Goal: Task Accomplishment & Management: Complete application form

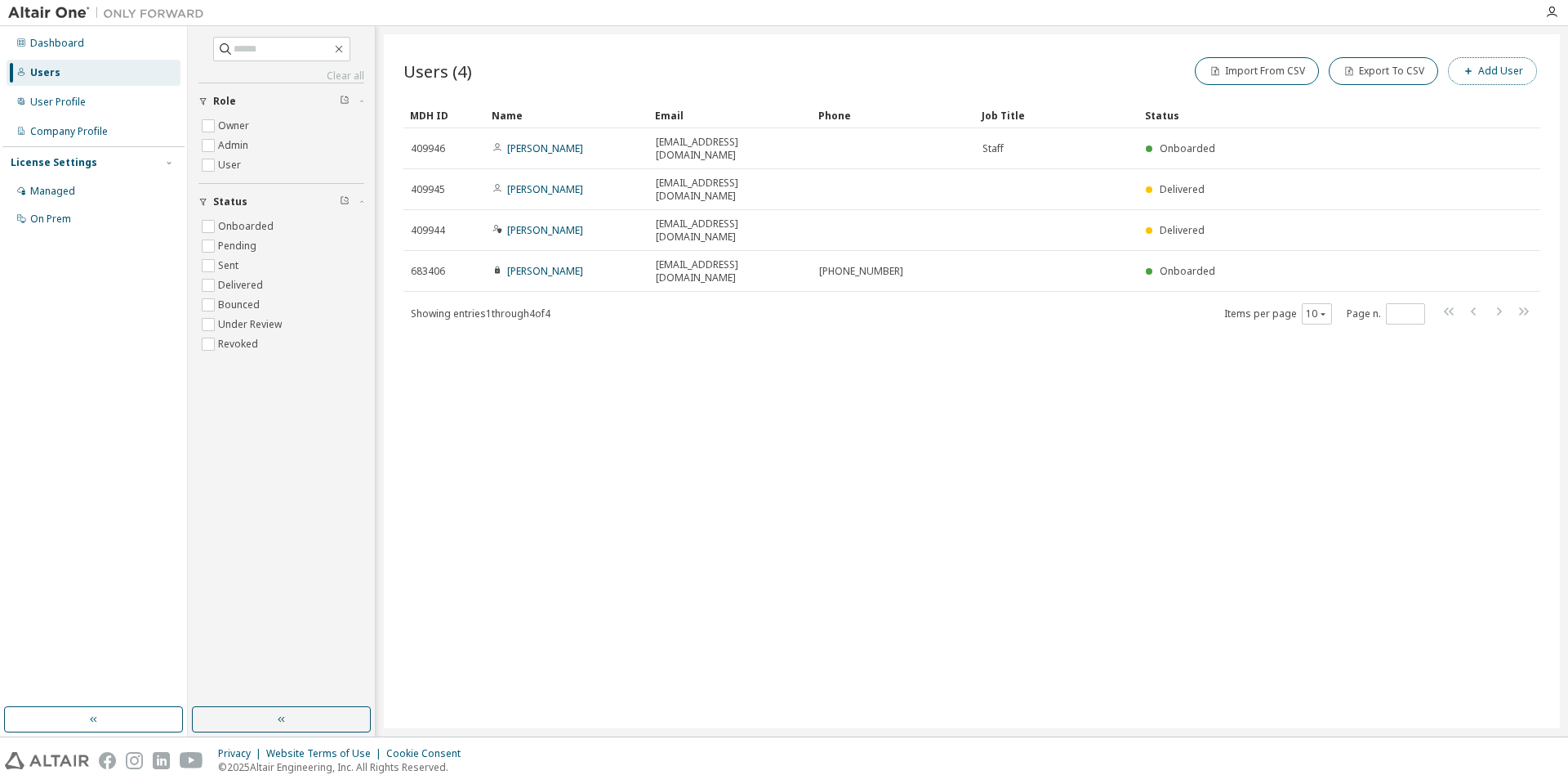
click at [1473, 71] on icon "button" at bounding box center [1468, 70] width 10 height 10
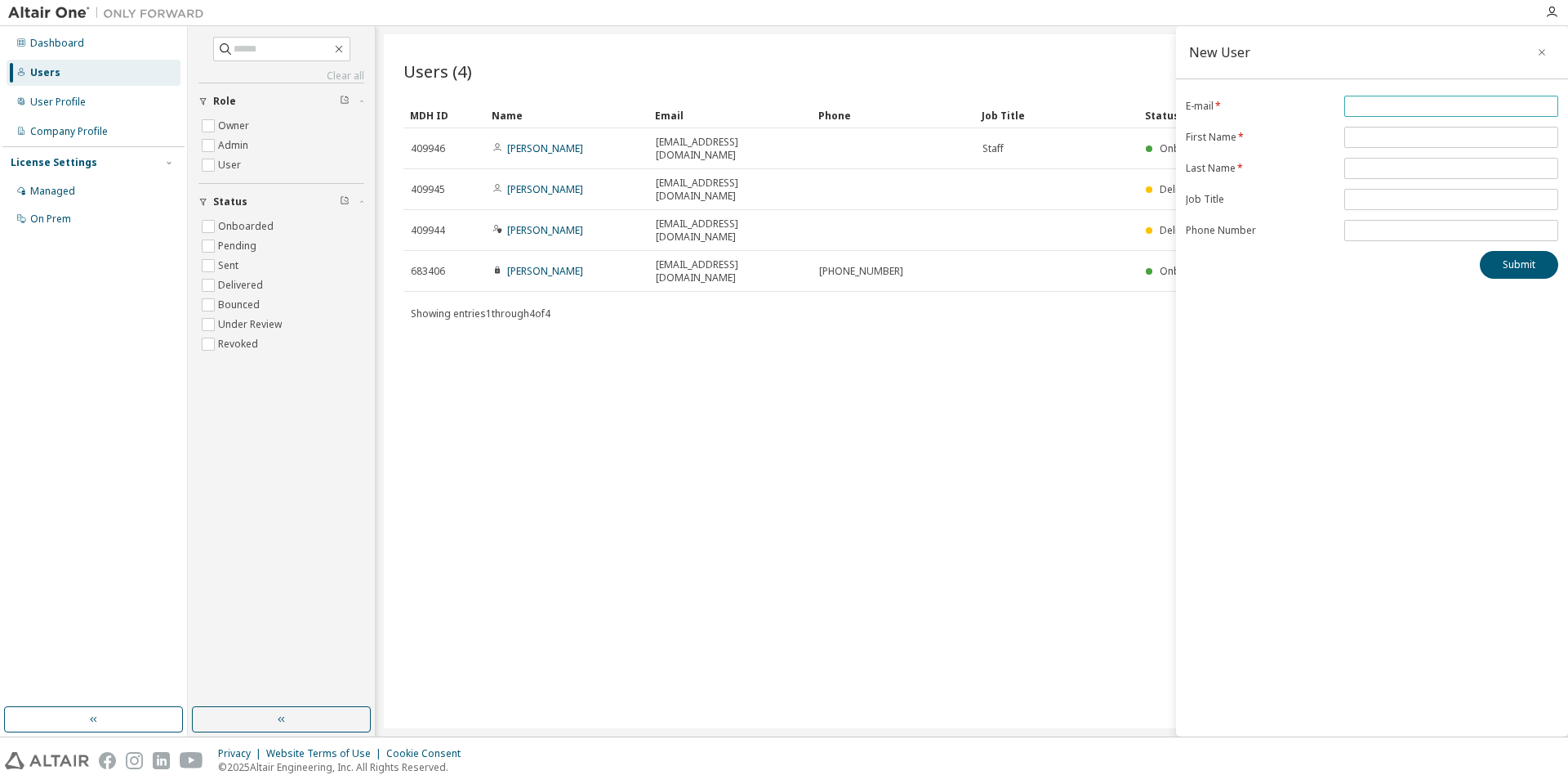
click at [1407, 106] on input "email" at bounding box center [1451, 106] width 206 height 13
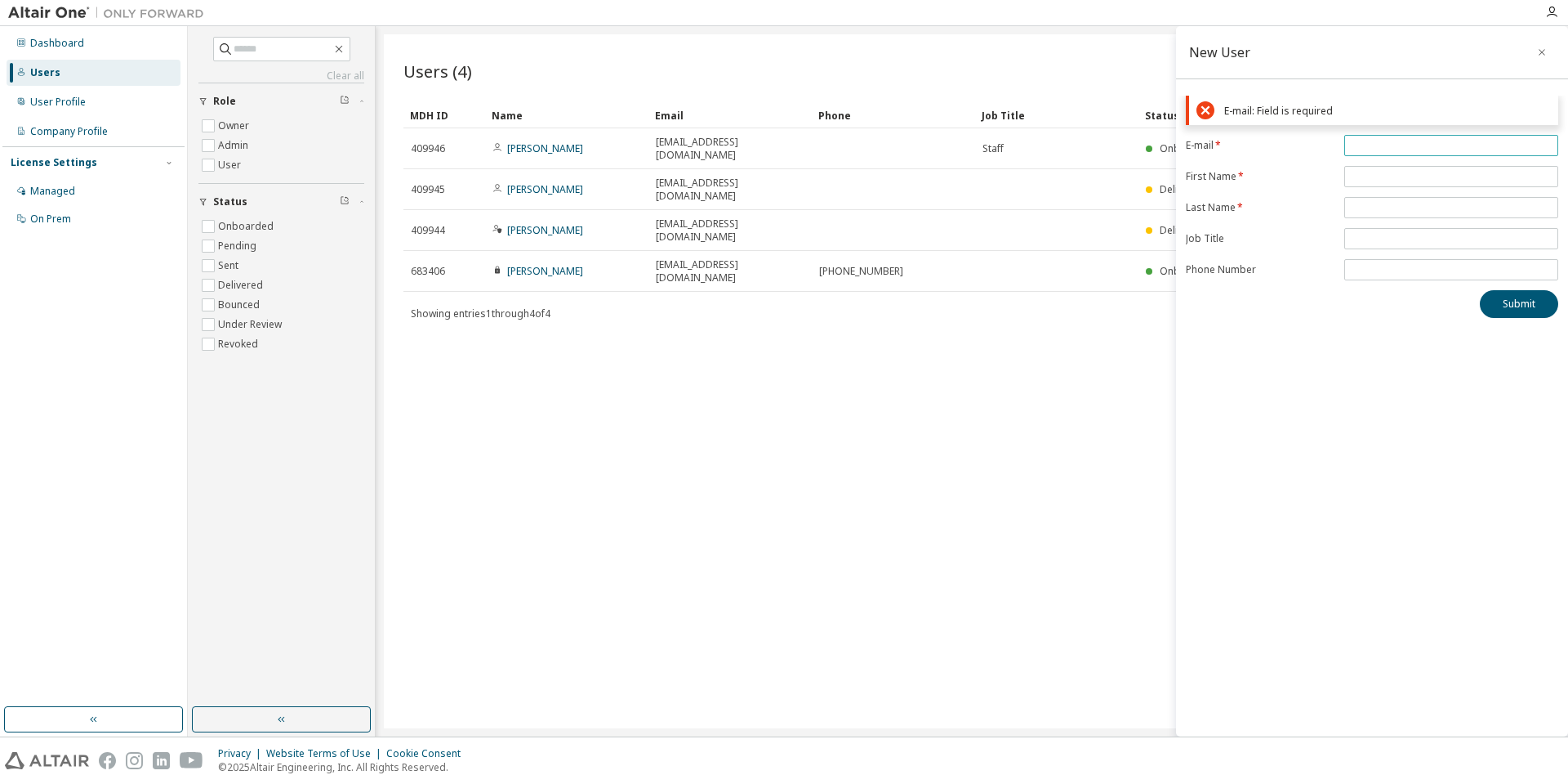
click at [1371, 134] on span at bounding box center [1451, 145] width 214 height 22
click at [1371, 147] on input "email" at bounding box center [1451, 145] width 206 height 13
paste input "**********"
drag, startPoint x: 1398, startPoint y: 143, endPoint x: 1312, endPoint y: 149, distance: 86.2
click at [1312, 149] on form "**********" at bounding box center [1371, 207] width 372 height 145
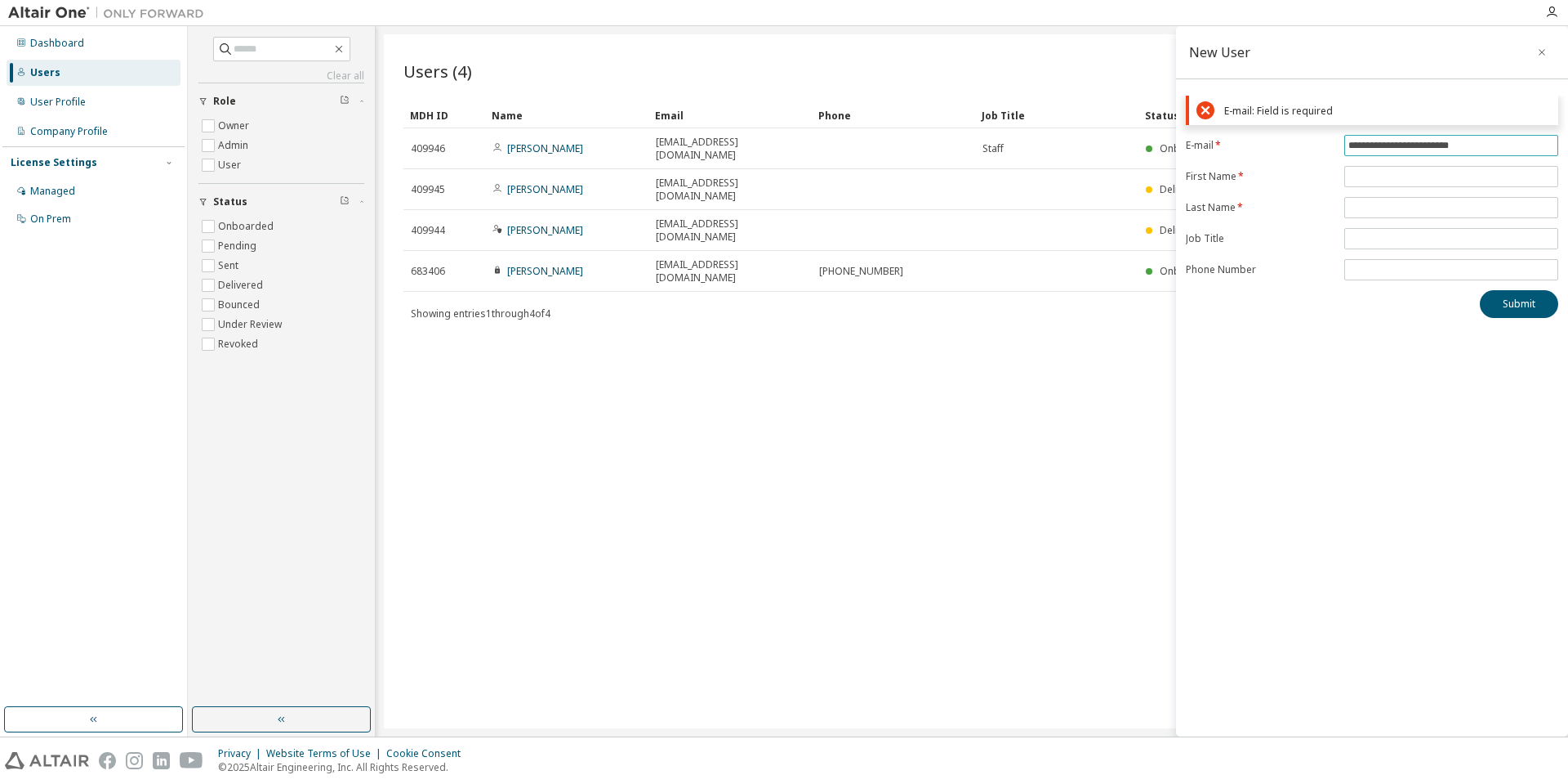
click at [1479, 143] on input "**********" at bounding box center [1451, 145] width 206 height 13
type input "**********"
click at [1437, 172] on form "**********" at bounding box center [1371, 207] width 372 height 145
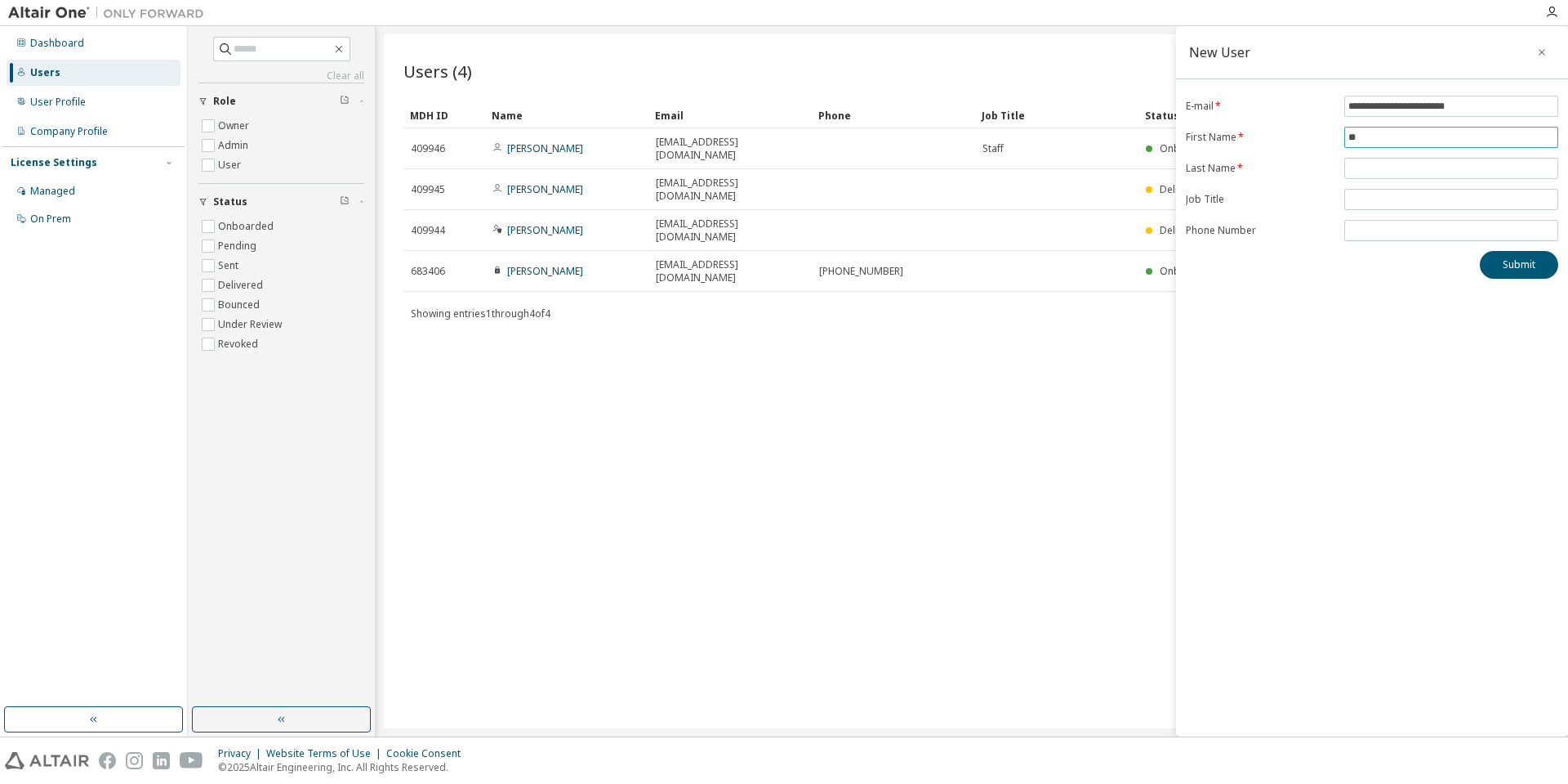
type input "*"
type input "******"
click at [1379, 165] on input "text" at bounding box center [1451, 168] width 206 height 13
type input "*****"
click at [1375, 253] on div "Submit" at bounding box center [1371, 264] width 372 height 28
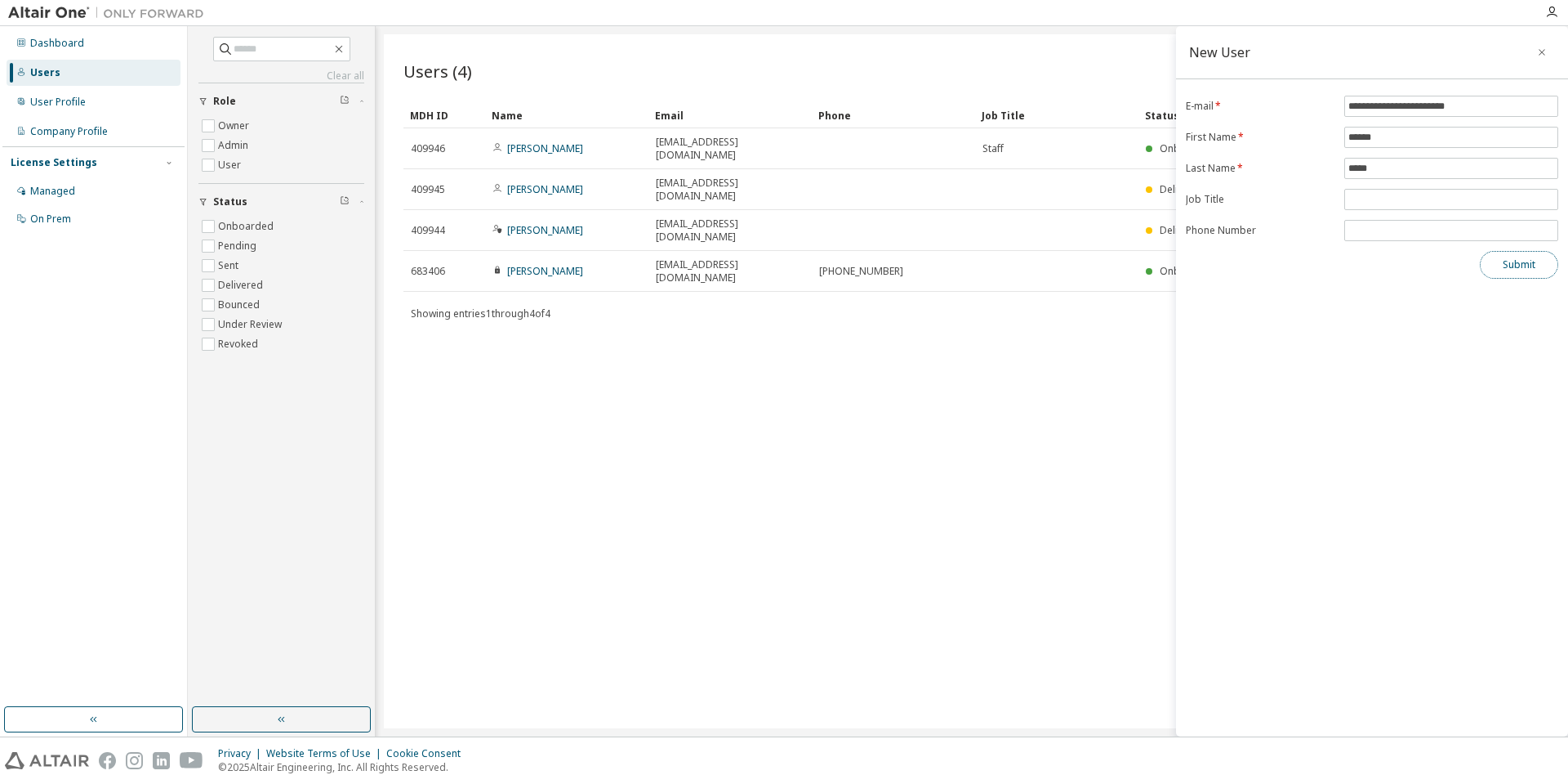
click at [1525, 263] on button "Submit" at bounding box center [1518, 264] width 78 height 28
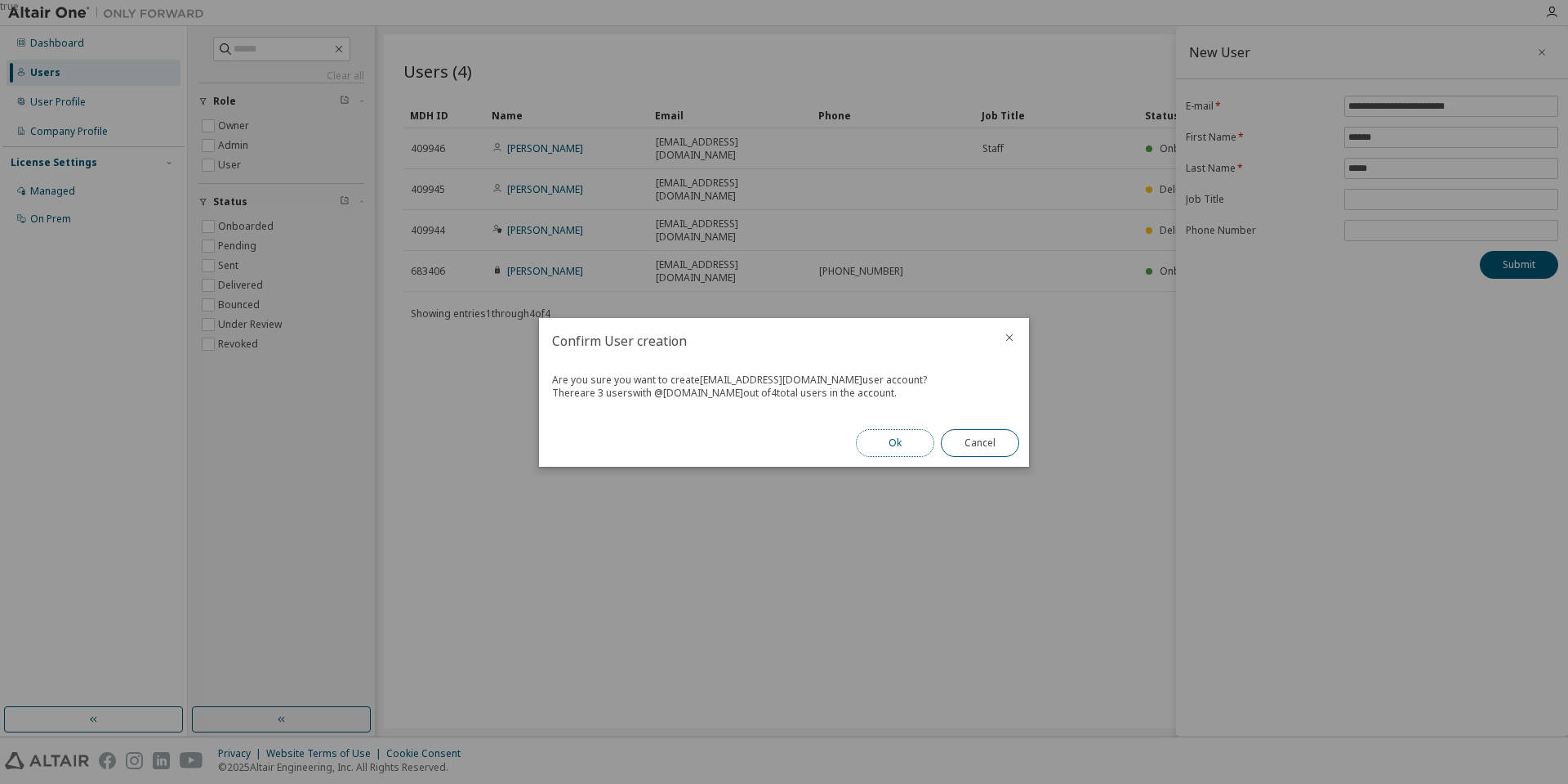
click at [885, 441] on button "Ok" at bounding box center [894, 442] width 78 height 28
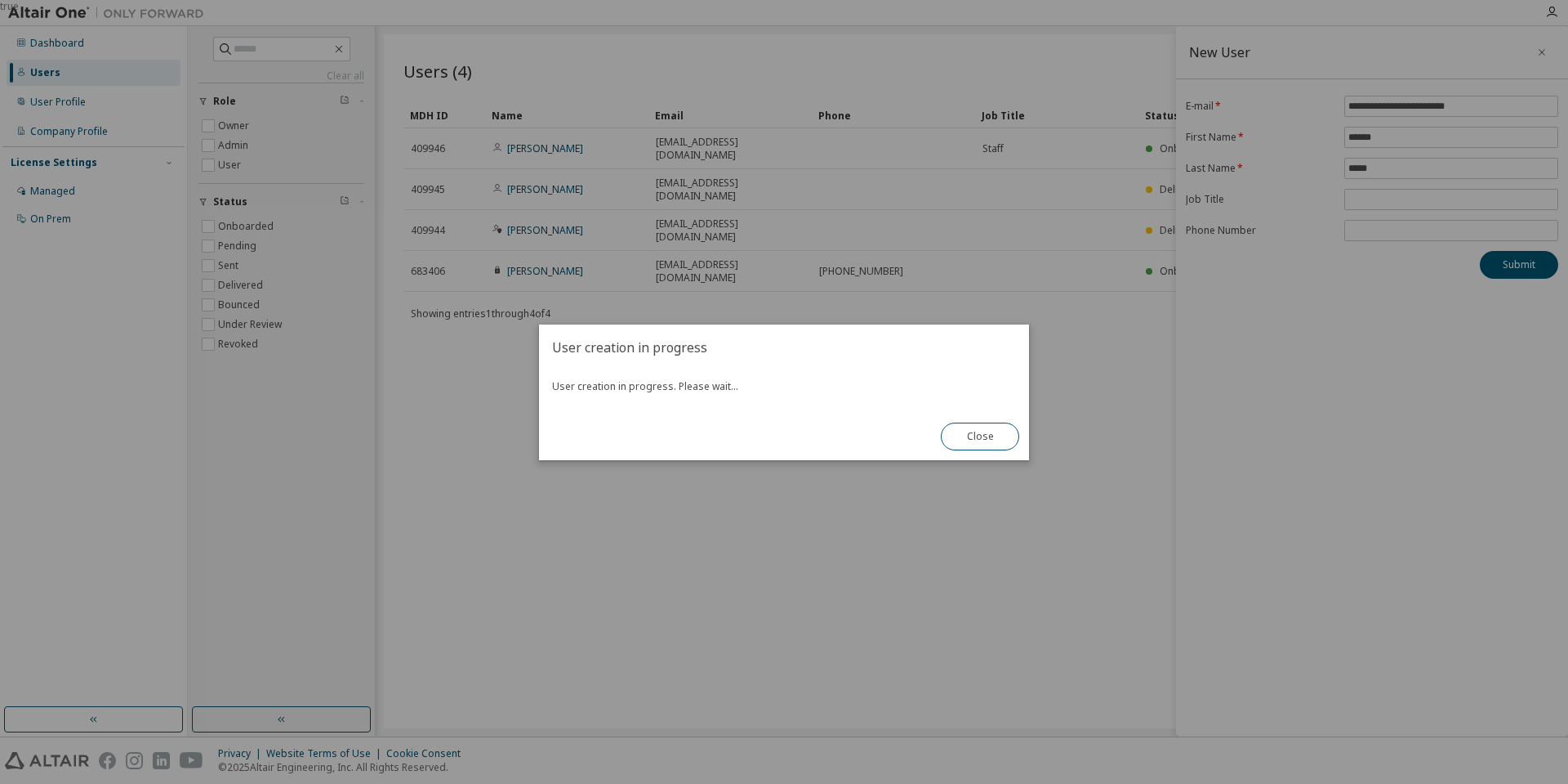
click at [742, 416] on div "User creation in progress User creation in progress. Please wait... Close" at bounding box center [784, 392] width 490 height 135
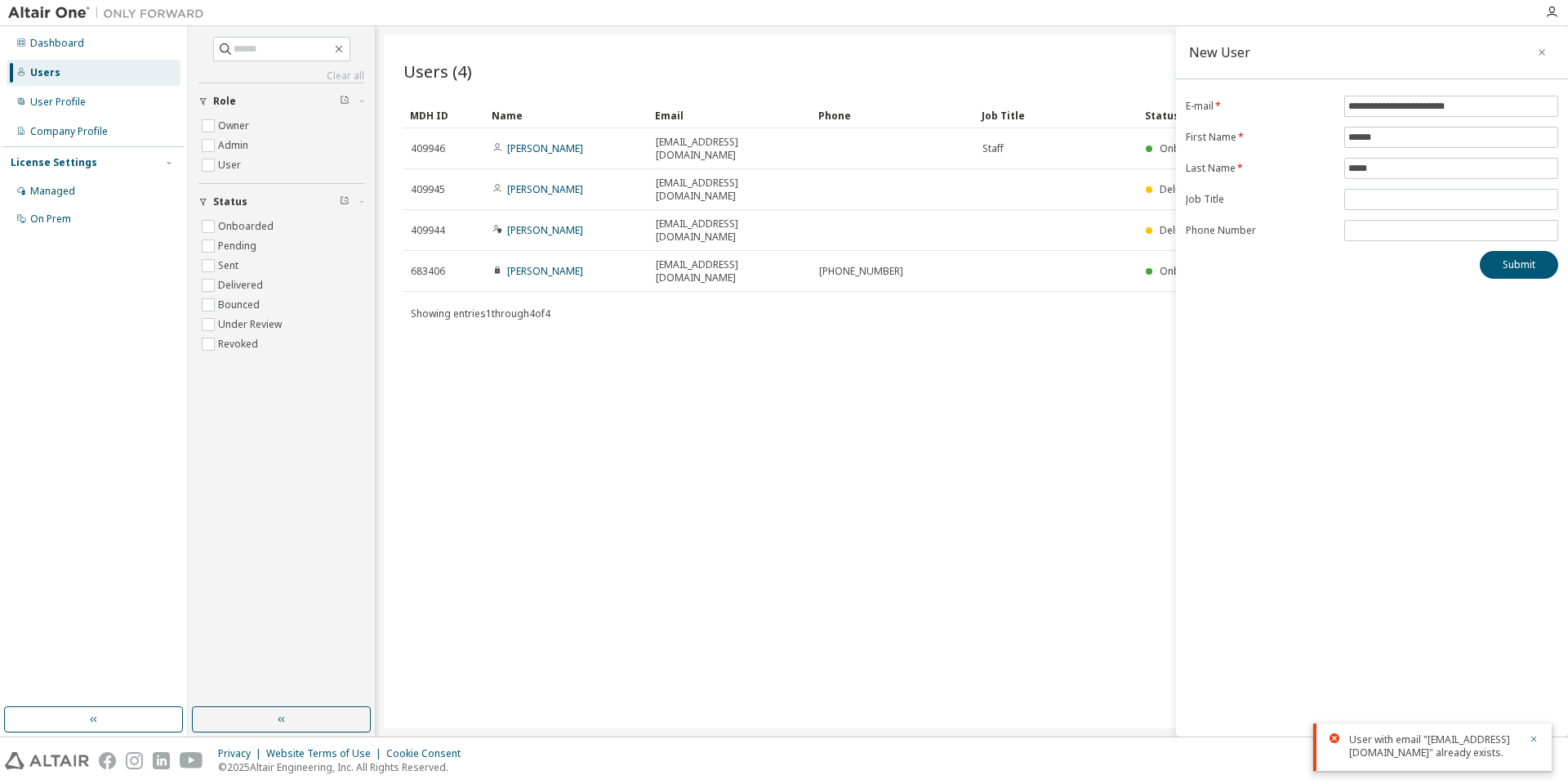
click at [966, 437] on div "Users (4) Import From CSV Export To CSV Add User Clear Load Save Save As Field …" at bounding box center [972, 381] width 1176 height 694
click at [782, 301] on div "Showing entries 1 through 4 of 4 Items per page 10 Page n. *" at bounding box center [971, 313] width 1137 height 23
click at [1534, 733] on icon "button" at bounding box center [1533, 738] width 10 height 10
click at [1115, 541] on div "Users (4) Import From CSV Export To CSV Add User Clear Load Save Save As Field …" at bounding box center [972, 381] width 1176 height 694
click at [1548, 54] on button "button" at bounding box center [1541, 51] width 26 height 26
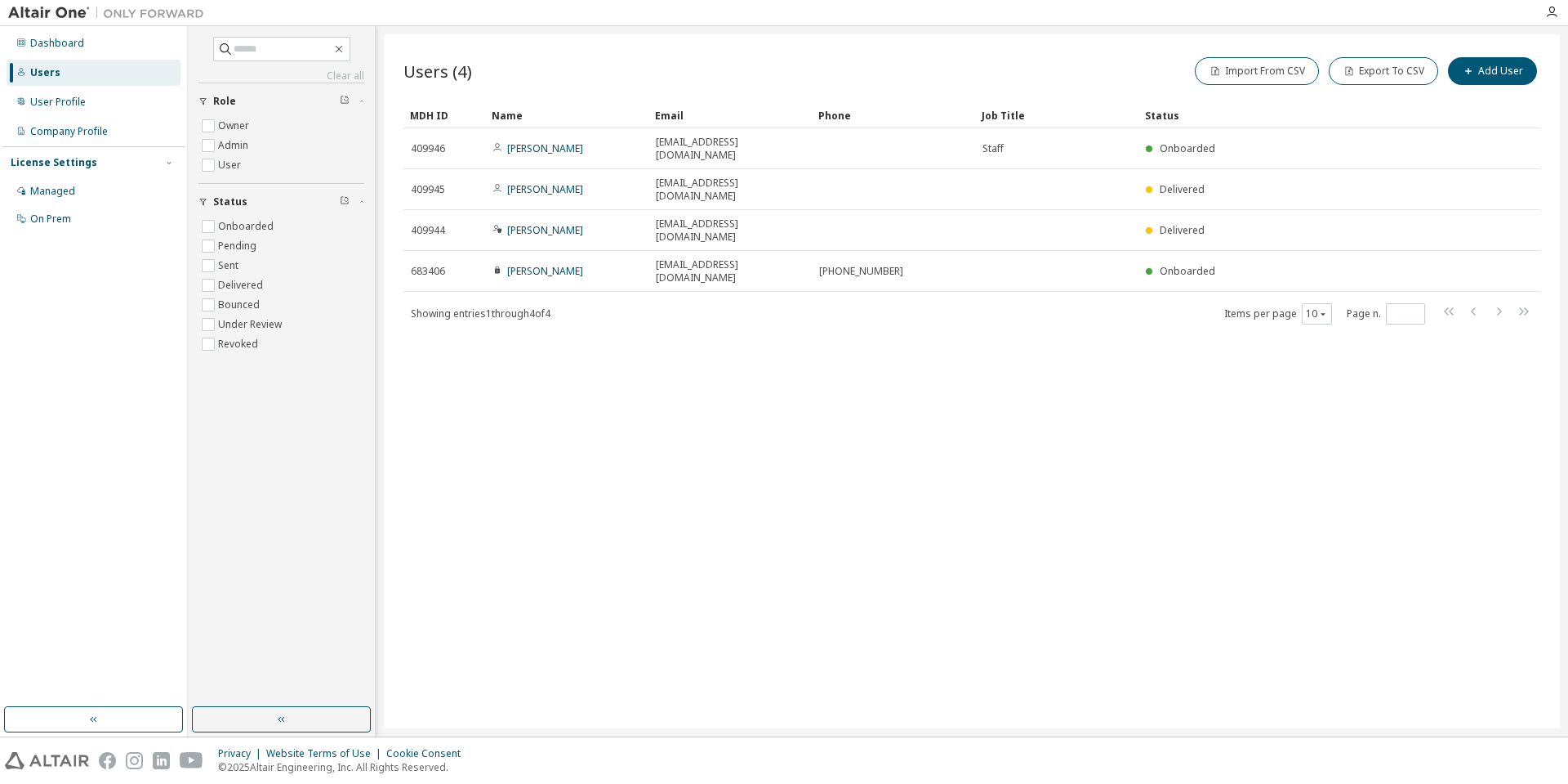
click at [934, 351] on div "Users (4) Import From CSV Export To CSV Add User Clear Load Save Save As Field …" at bounding box center [972, 381] width 1176 height 694
click at [481, 403] on div "Users (4) Import From CSV Export To CSV Add User Clear Load Save Save As Field …" at bounding box center [972, 381] width 1176 height 694
click at [65, 192] on div "Managed" at bounding box center [53, 191] width 45 height 13
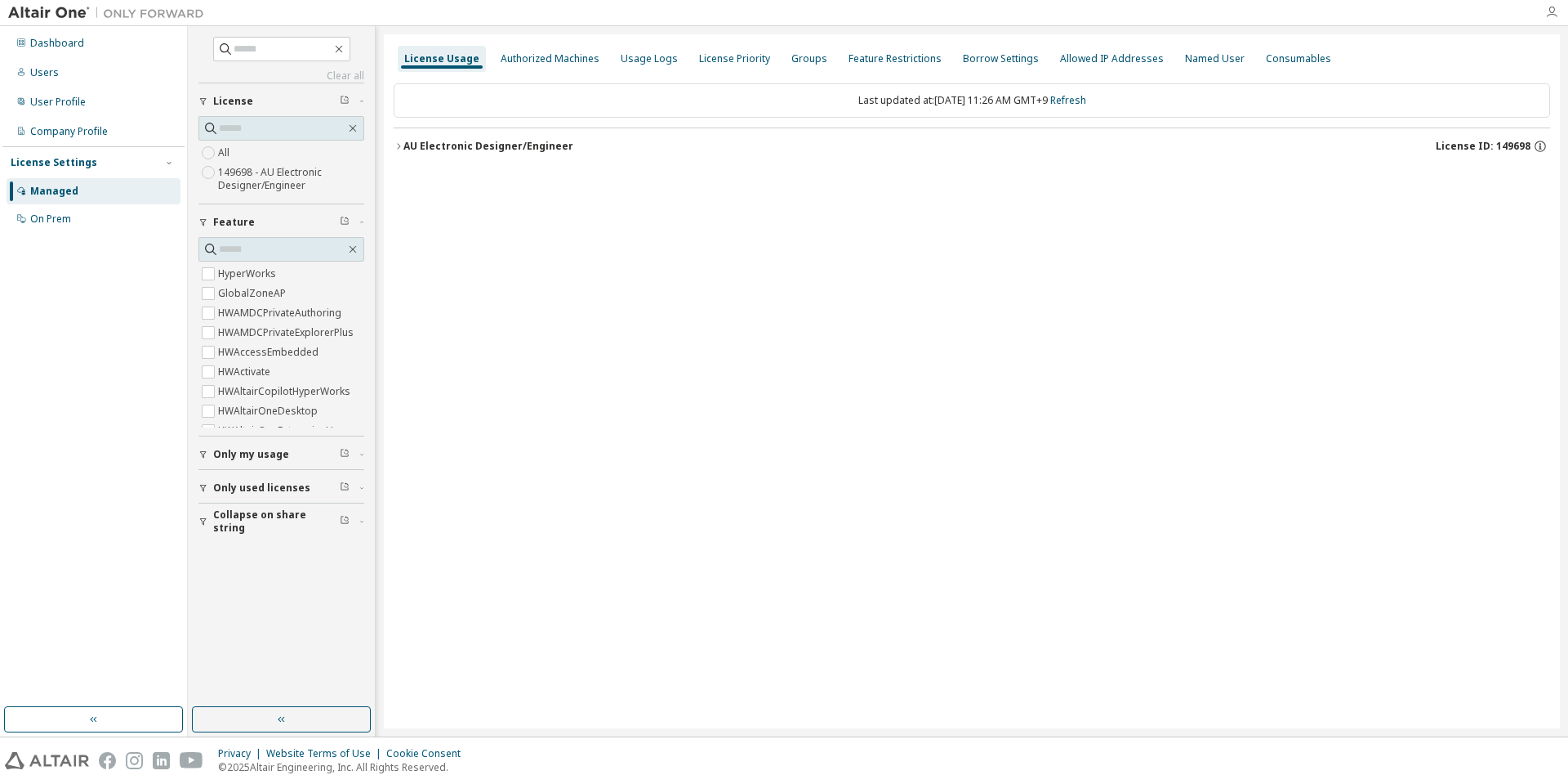
click at [1550, 13] on icon "button" at bounding box center [1552, 12] width 13 height 13
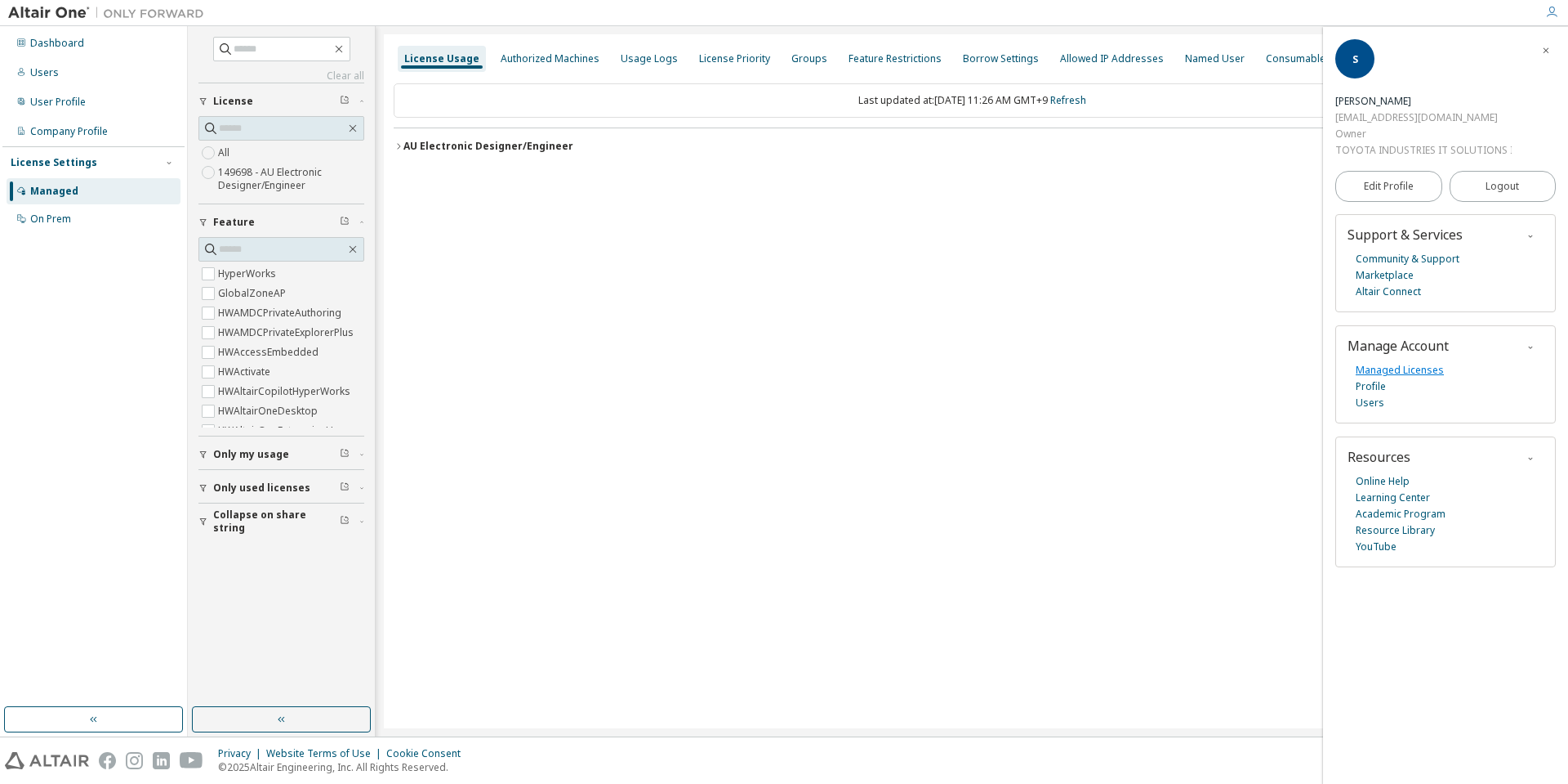
click at [1369, 370] on link "Managed Licenses" at bounding box center [1399, 370] width 88 height 16
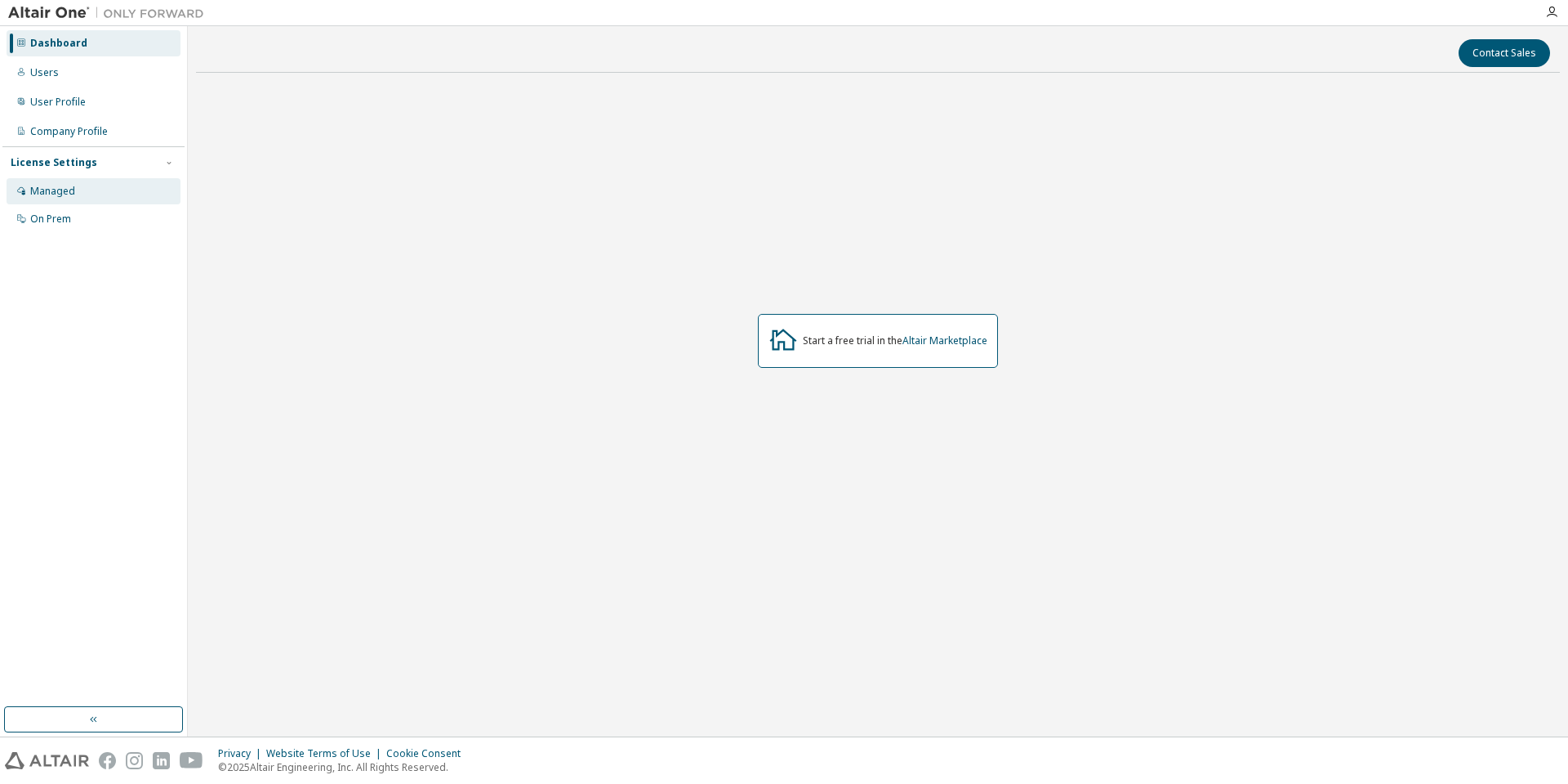
click at [76, 188] on div "Managed" at bounding box center [93, 190] width 174 height 26
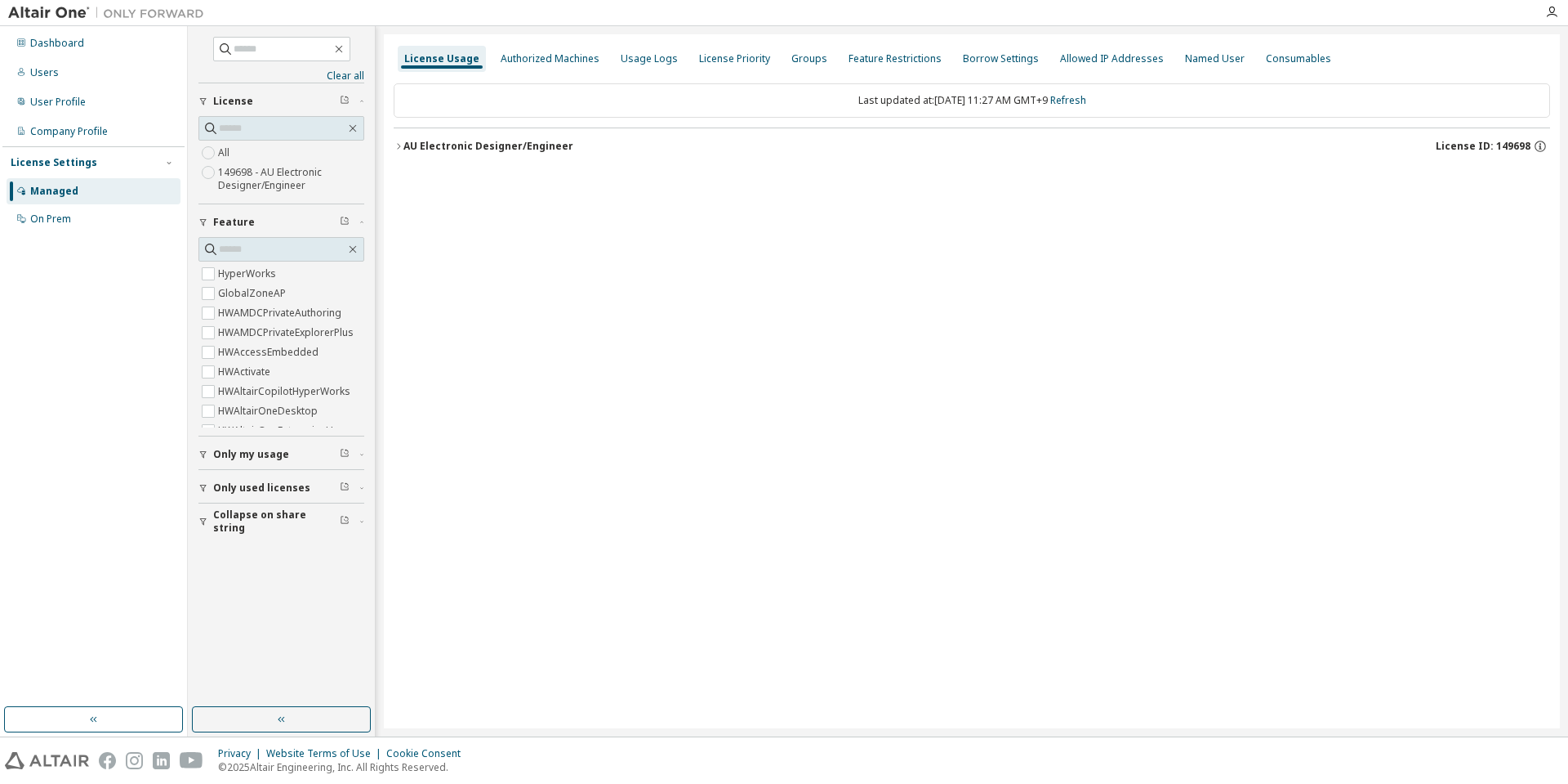
click at [901, 179] on div "License Usage Authorized Machines Usage Logs License Priority Groups Feature Re…" at bounding box center [972, 381] width 1176 height 694
click at [339, 74] on link "Clear all" at bounding box center [281, 76] width 166 height 13
click at [272, 722] on button "button" at bounding box center [281, 719] width 179 height 26
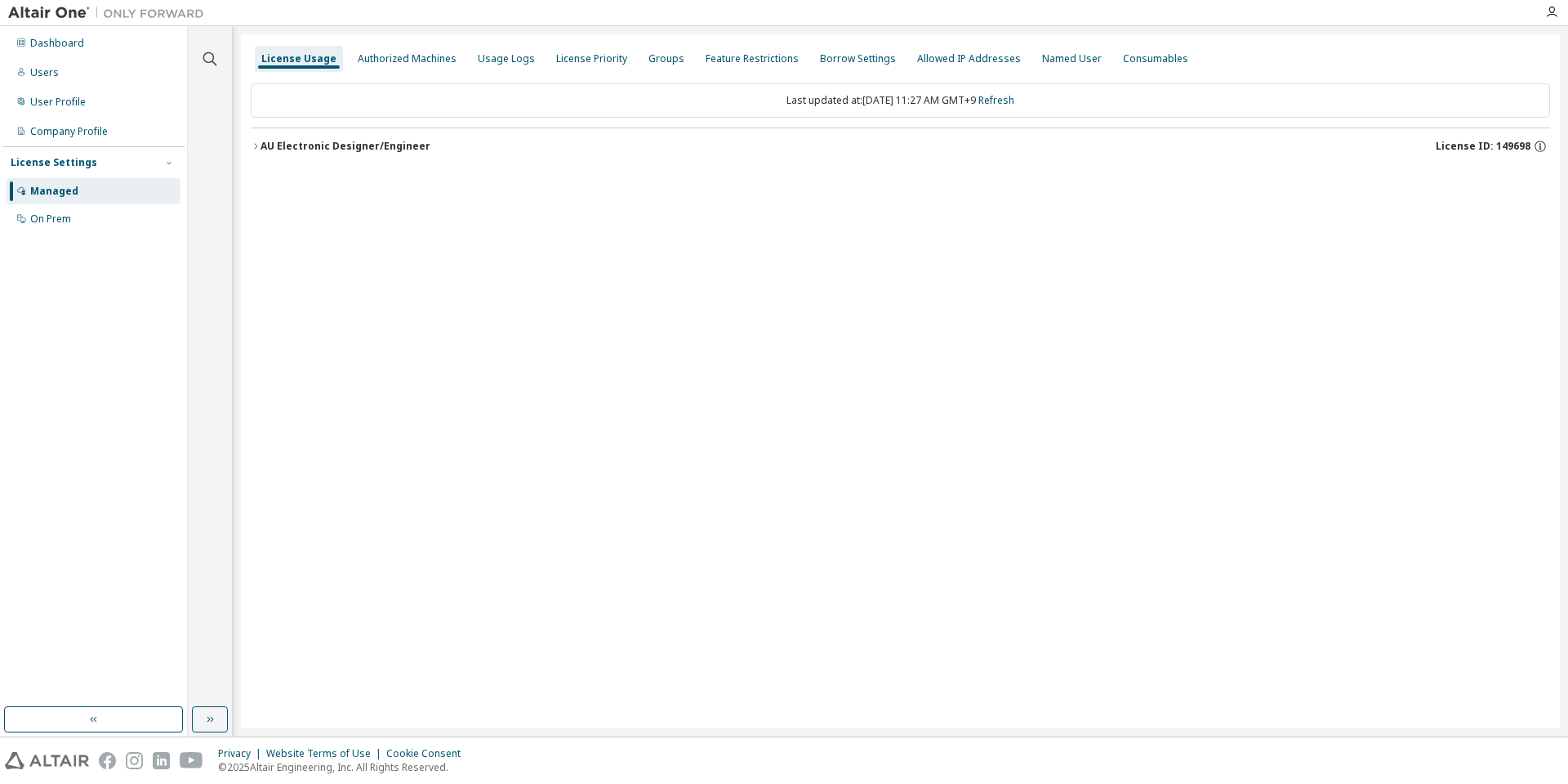
click at [364, 437] on div "License Usage Authorized Machines Usage Logs License Priority Groups Feature Re…" at bounding box center [900, 381] width 1319 height 694
click at [366, 57] on div "Authorized Machines" at bounding box center [408, 59] width 99 height 13
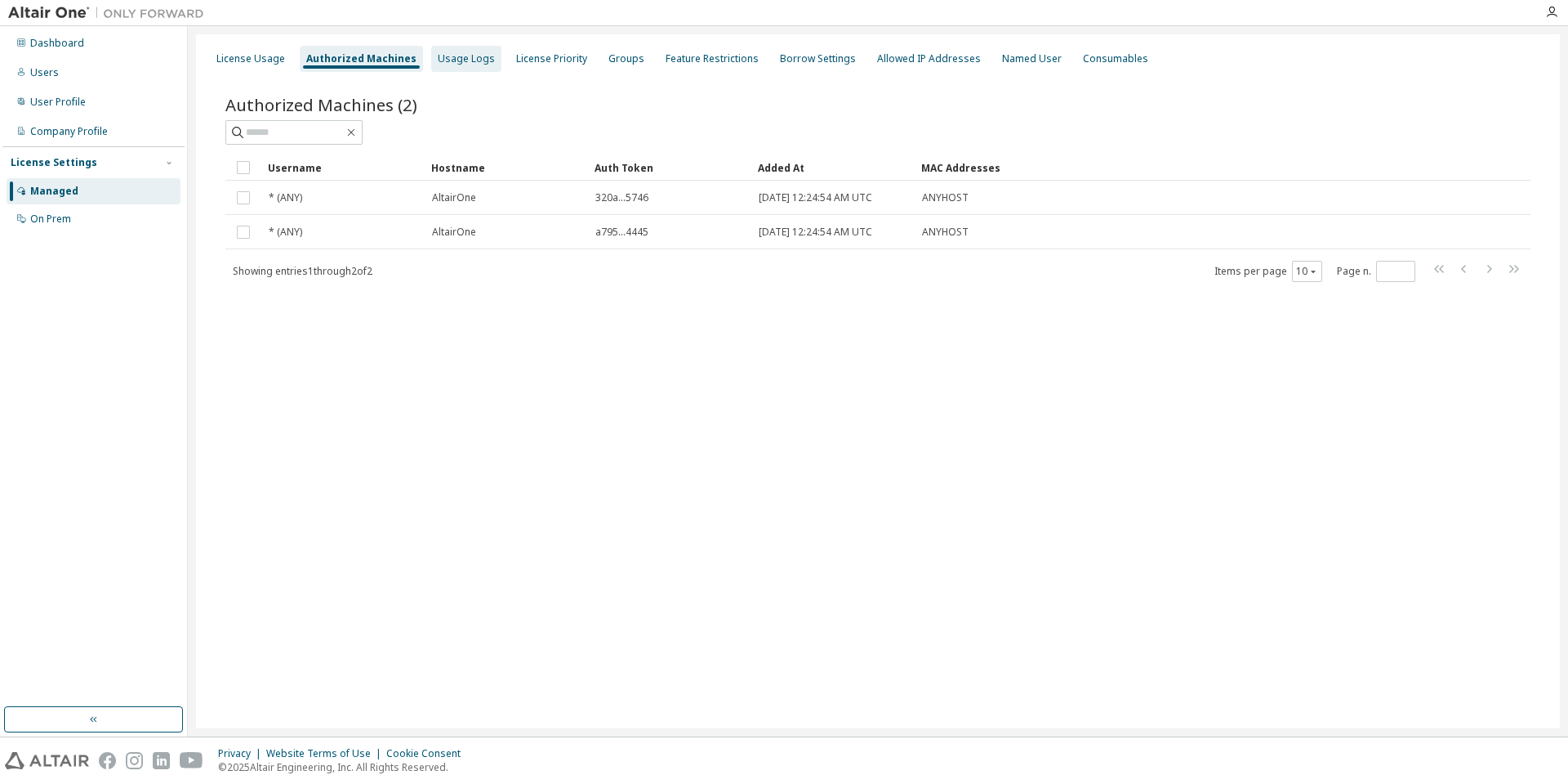
click at [454, 57] on div "Usage Logs" at bounding box center [465, 59] width 57 height 13
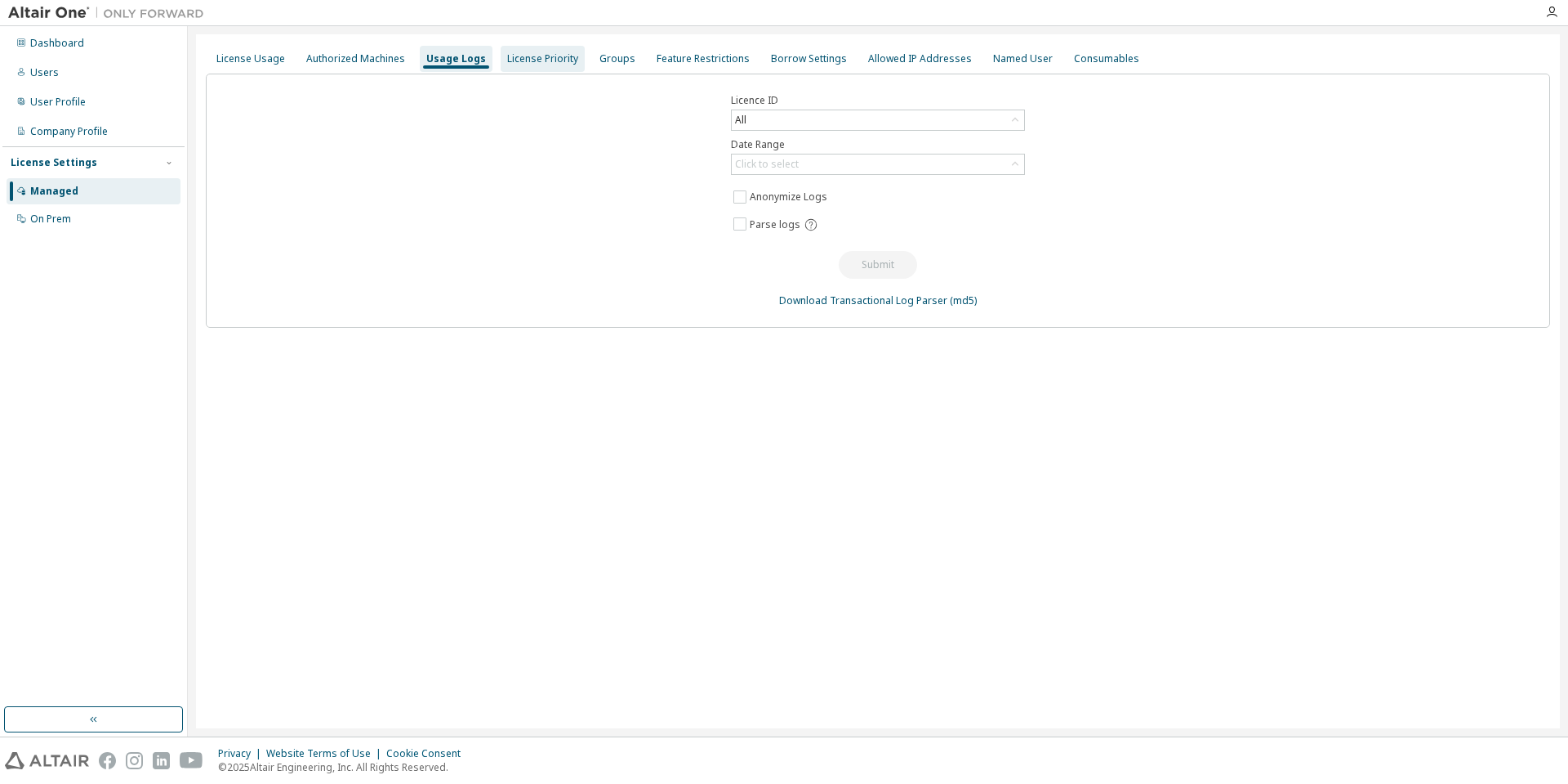
click at [536, 58] on div "License Priority" at bounding box center [542, 59] width 71 height 13
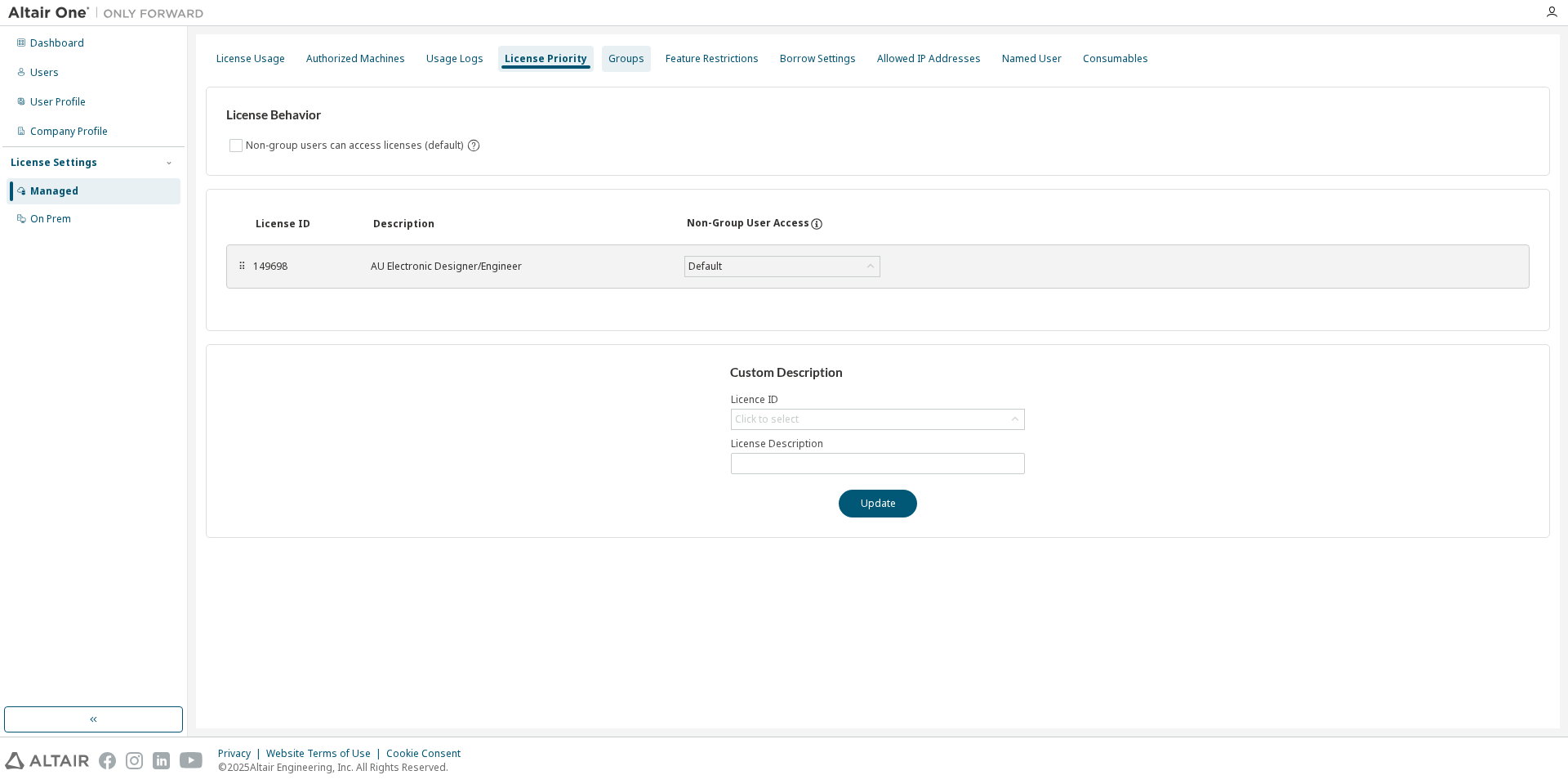
click at [619, 58] on div "Groups" at bounding box center [627, 59] width 36 height 13
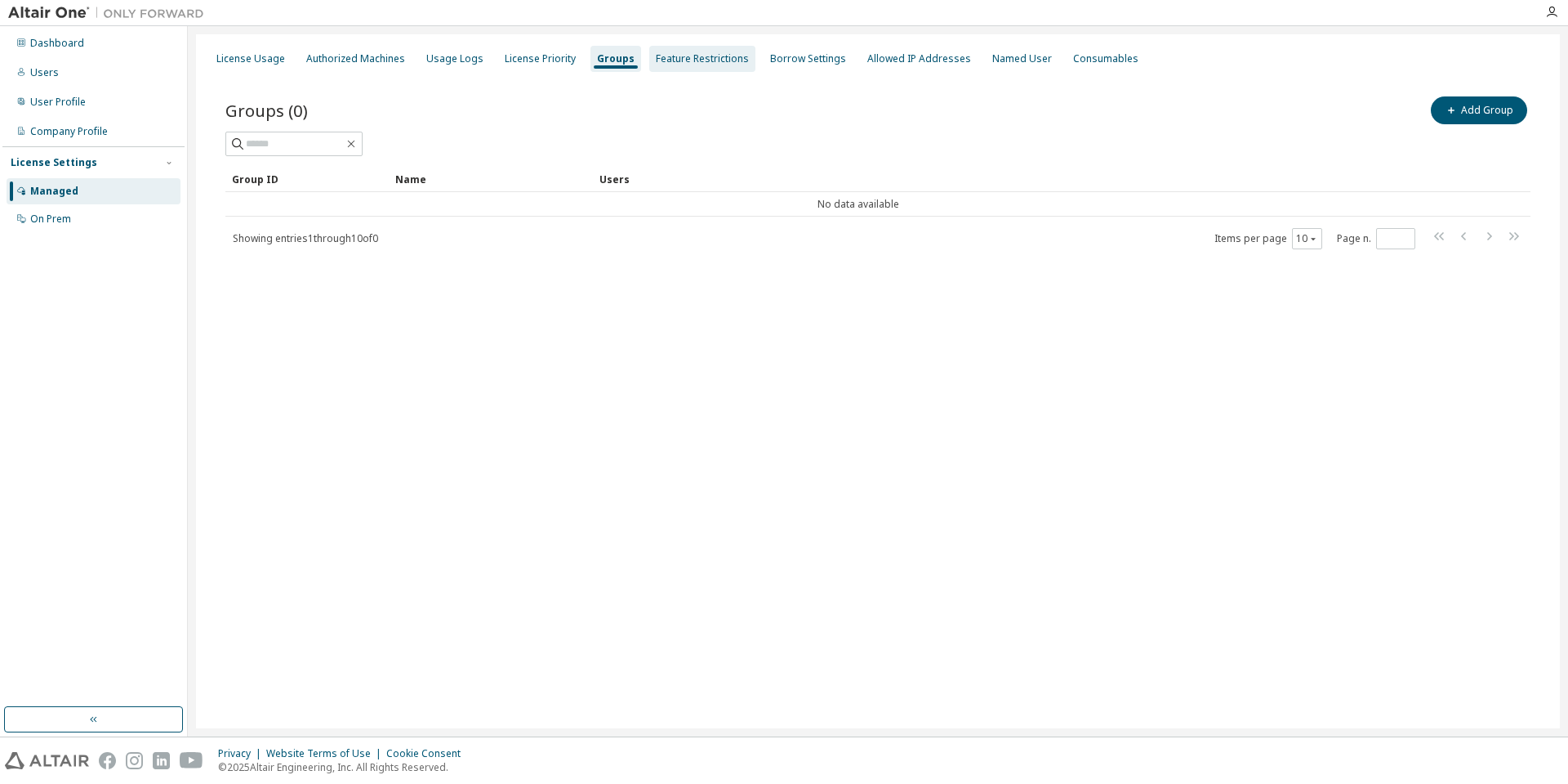
click at [665, 59] on div "Feature Restrictions" at bounding box center [701, 59] width 93 height 13
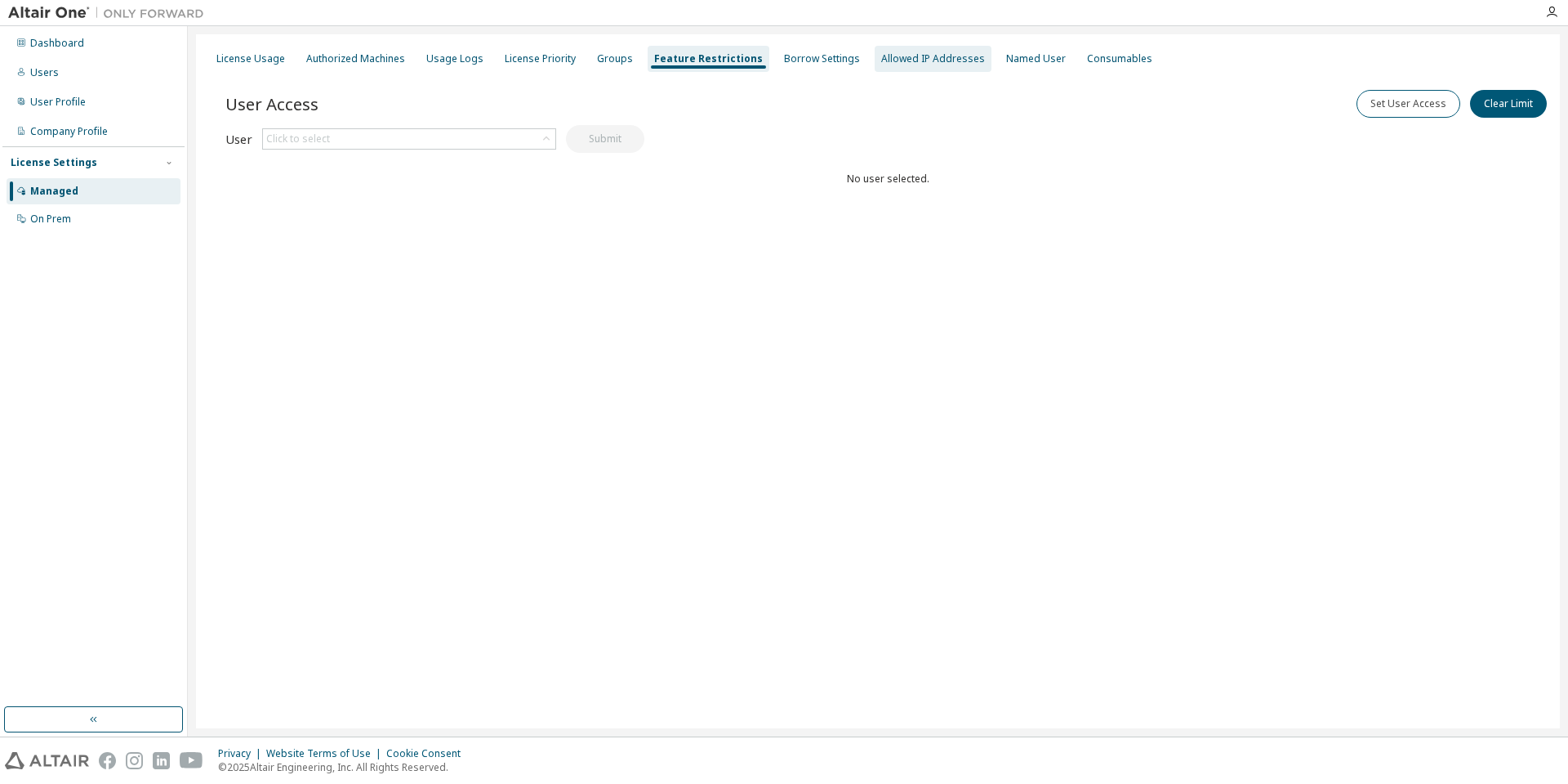
click at [927, 57] on div "Allowed IP Addresses" at bounding box center [932, 59] width 104 height 13
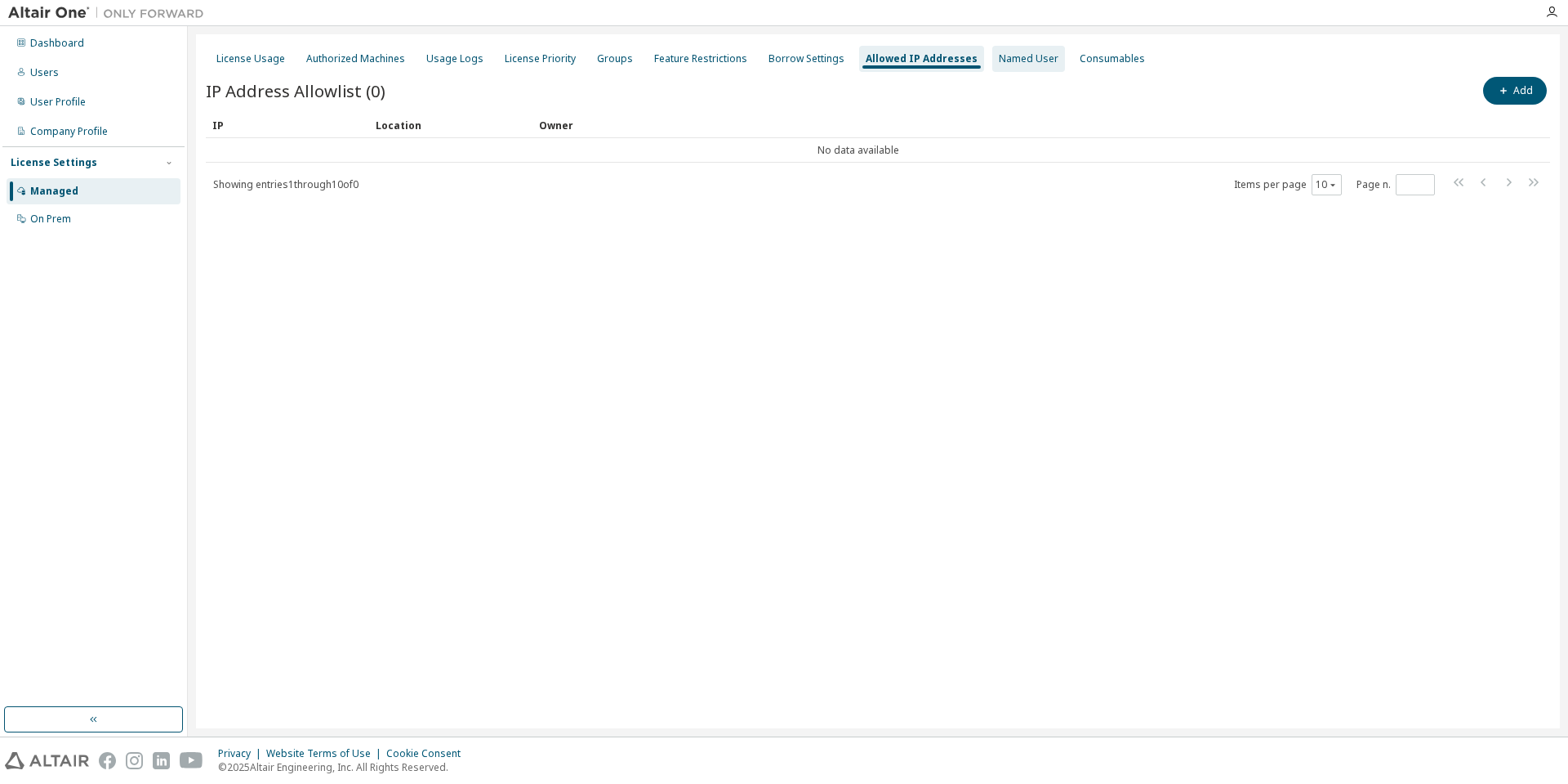
click at [999, 58] on div "Named User" at bounding box center [1029, 59] width 60 height 13
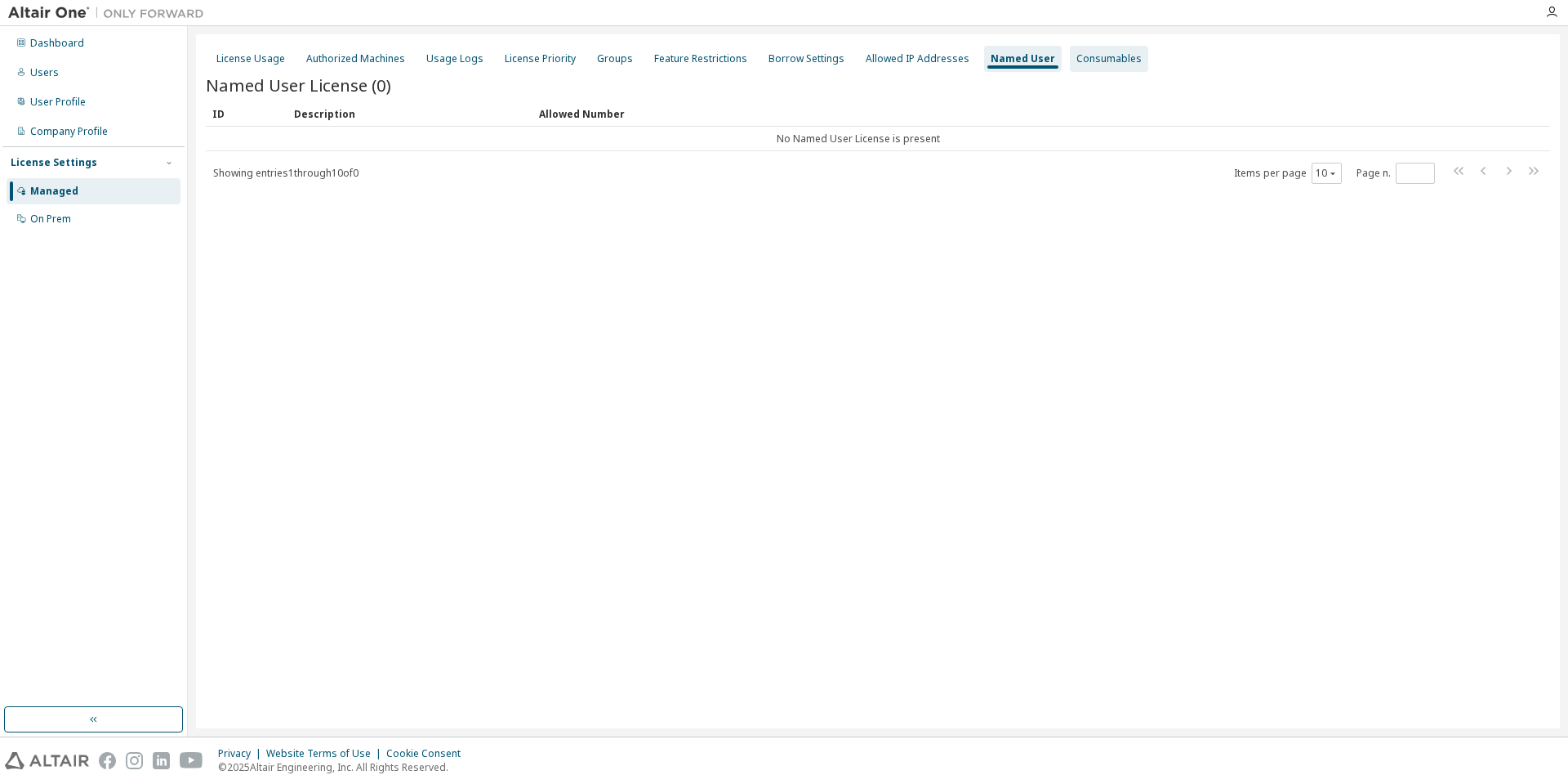
click at [1077, 59] on div "Consumables" at bounding box center [1109, 59] width 65 height 13
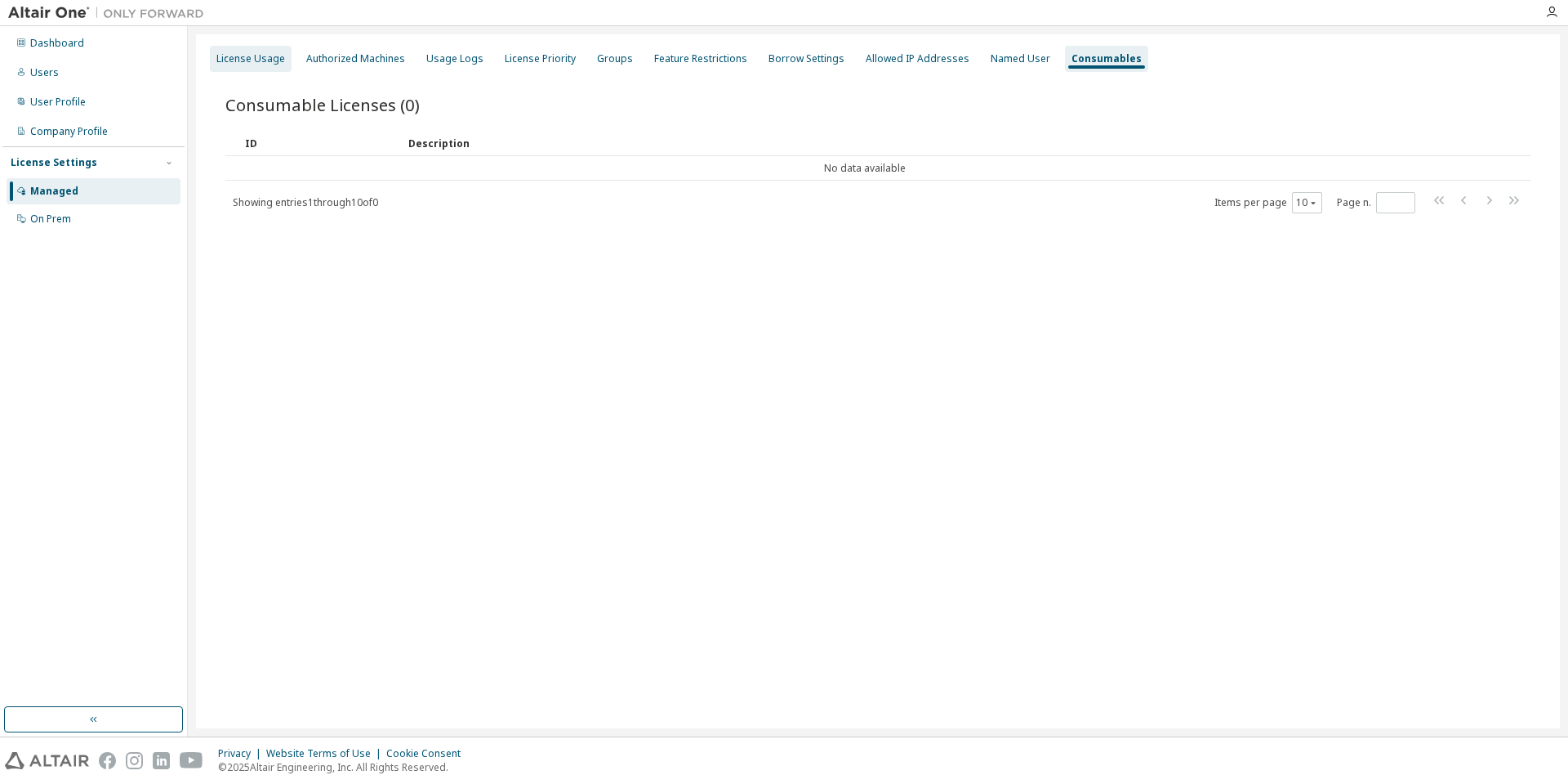
click at [268, 56] on div "License Usage" at bounding box center [251, 59] width 69 height 13
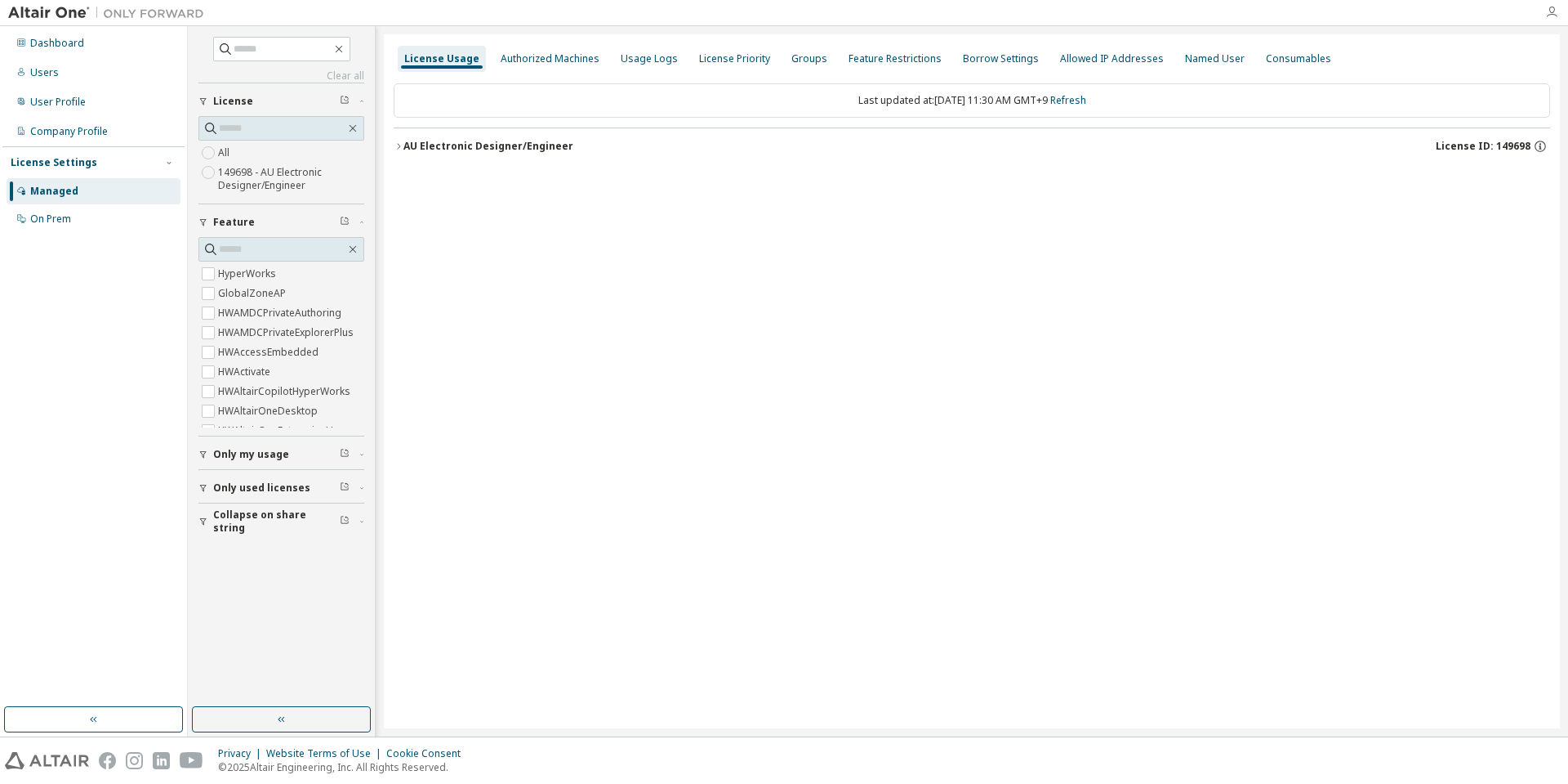
click at [1554, 13] on icon "button" at bounding box center [1552, 12] width 13 height 13
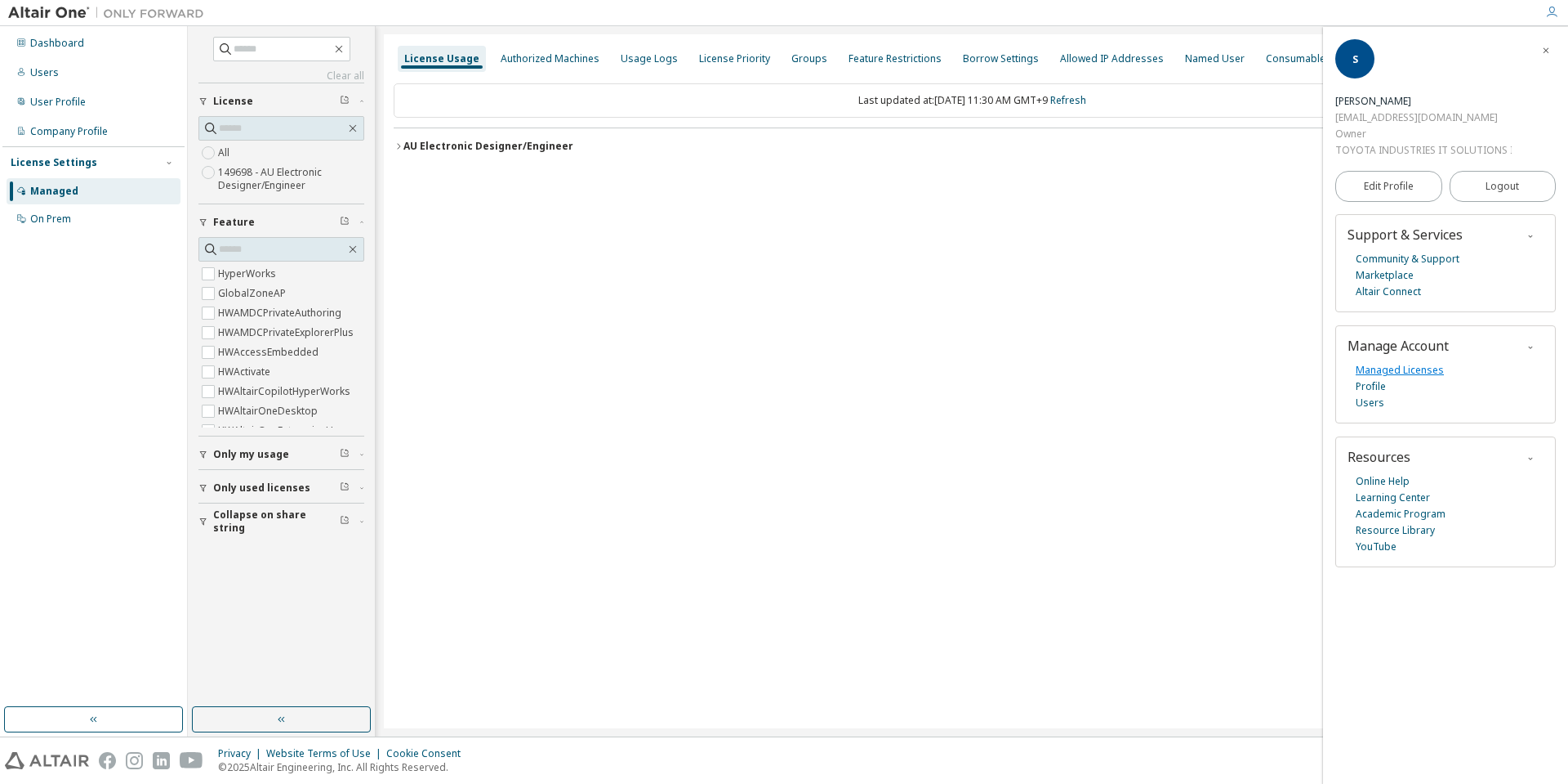
click at [1422, 369] on link "Managed Licenses" at bounding box center [1399, 370] width 88 height 16
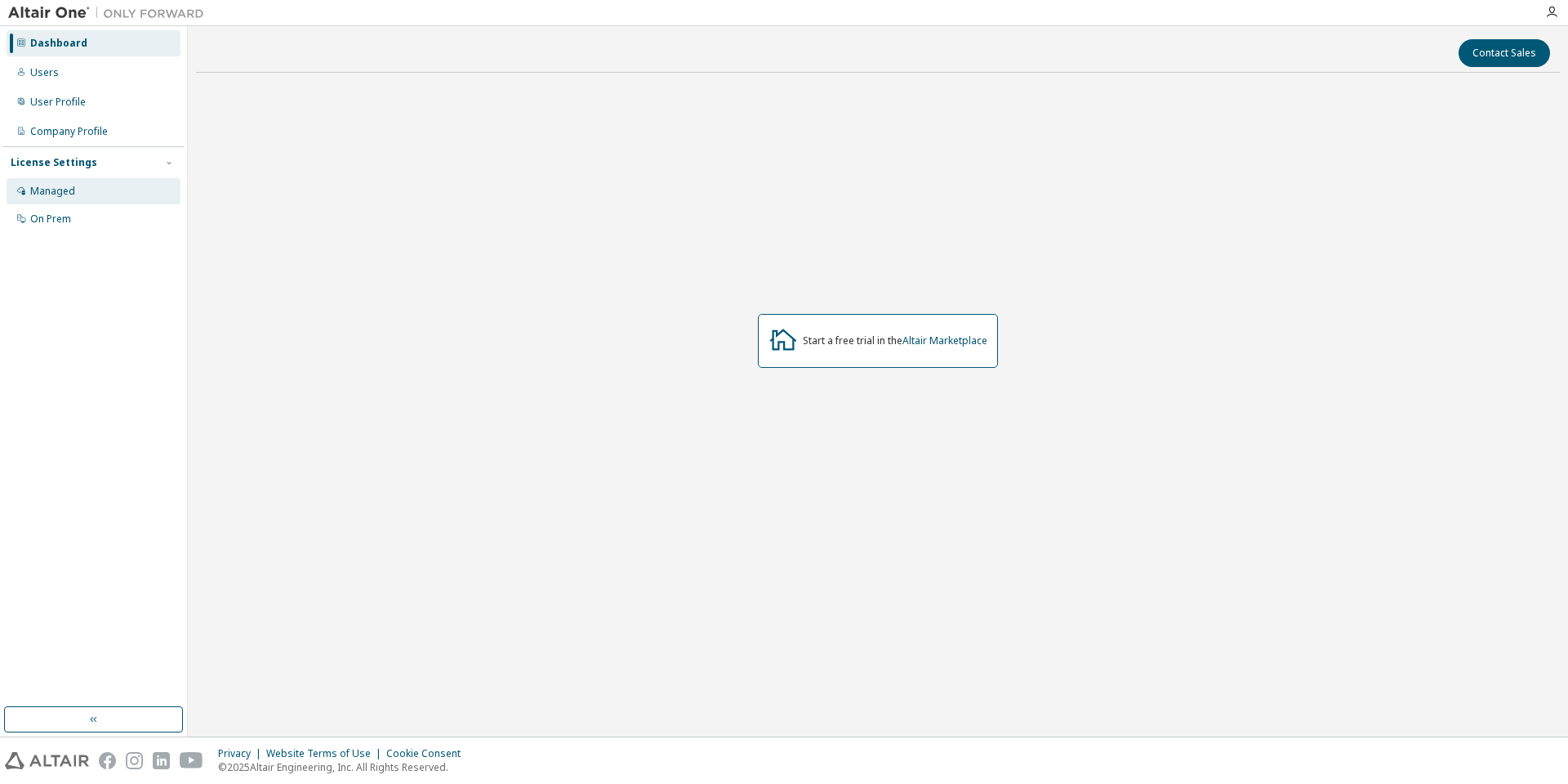
click at [60, 186] on div "Managed" at bounding box center [53, 191] width 45 height 13
